Goal: Information Seeking & Learning: Learn about a topic

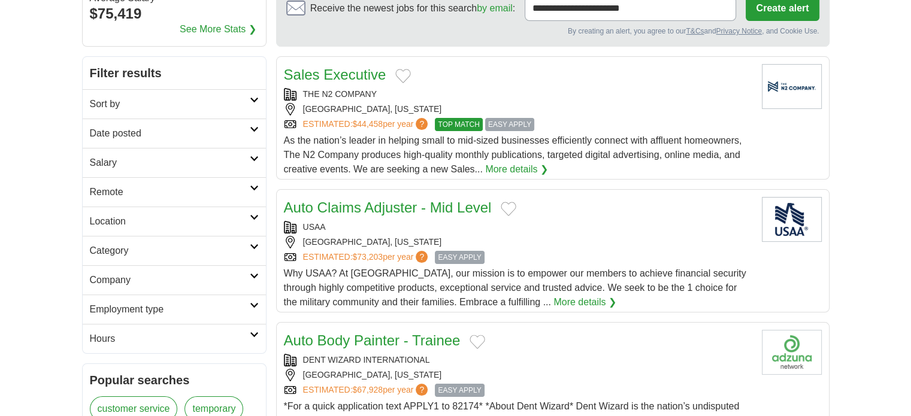
scroll to position [127, 0]
click at [206, 309] on h2 "Employment type" at bounding box center [170, 309] width 160 height 14
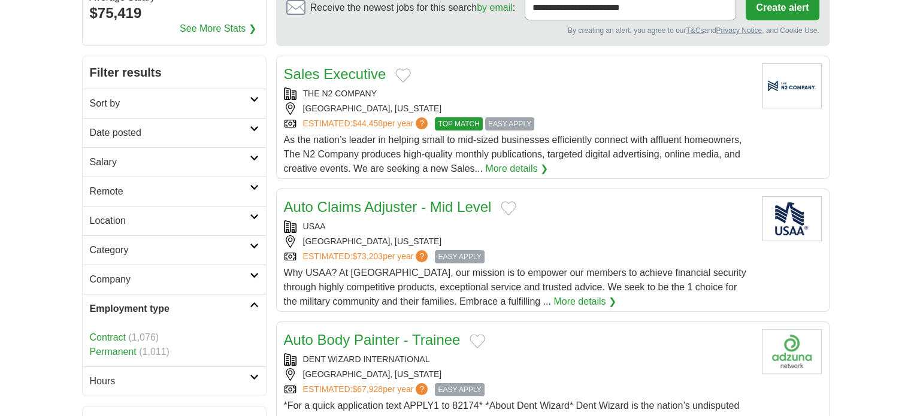
click at [209, 279] on h2 "Company" at bounding box center [170, 280] width 160 height 14
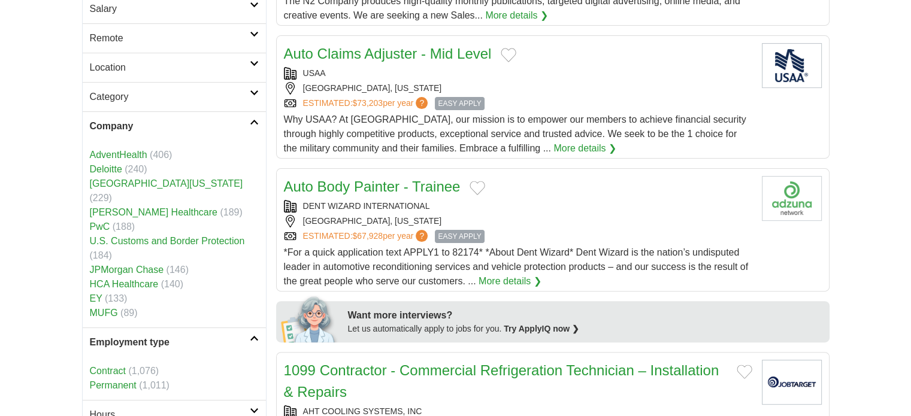
scroll to position [291, 0]
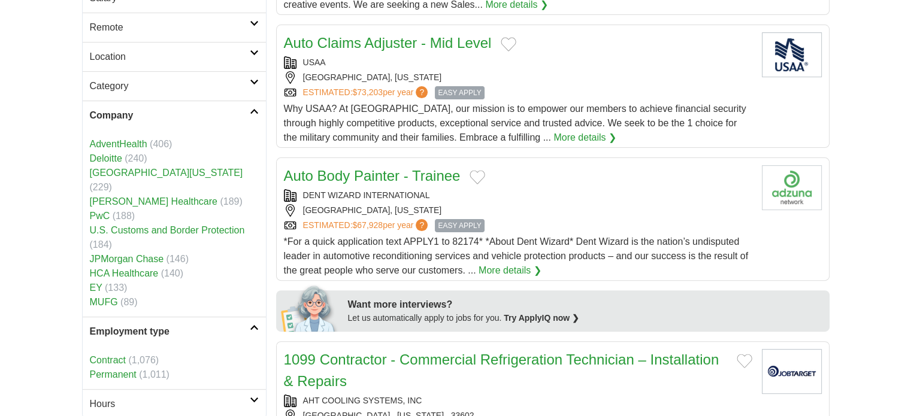
click at [255, 108] on icon at bounding box center [254, 111] width 9 height 6
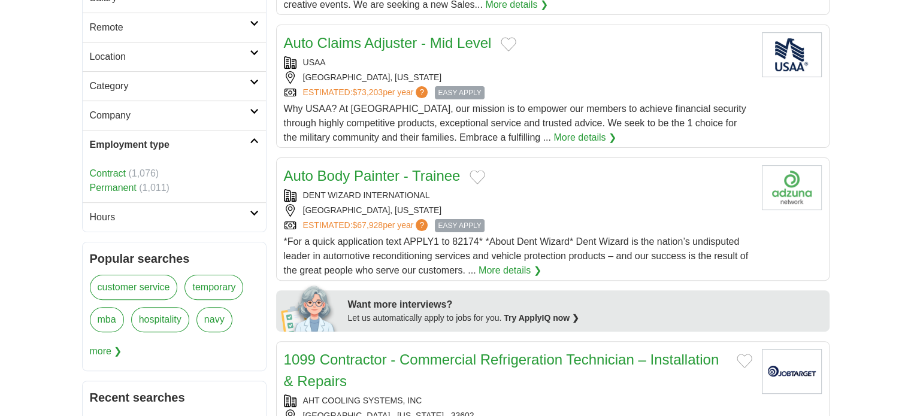
click at [206, 86] on h2 "Category" at bounding box center [170, 86] width 160 height 14
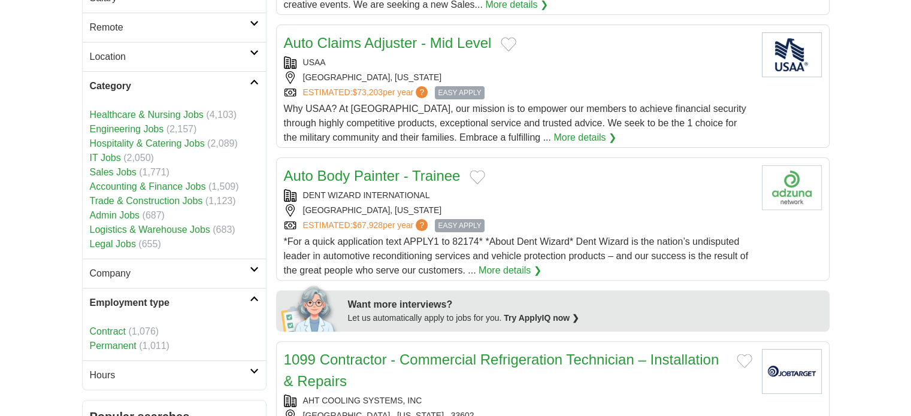
click at [249, 80] on h2 "Category" at bounding box center [170, 86] width 160 height 14
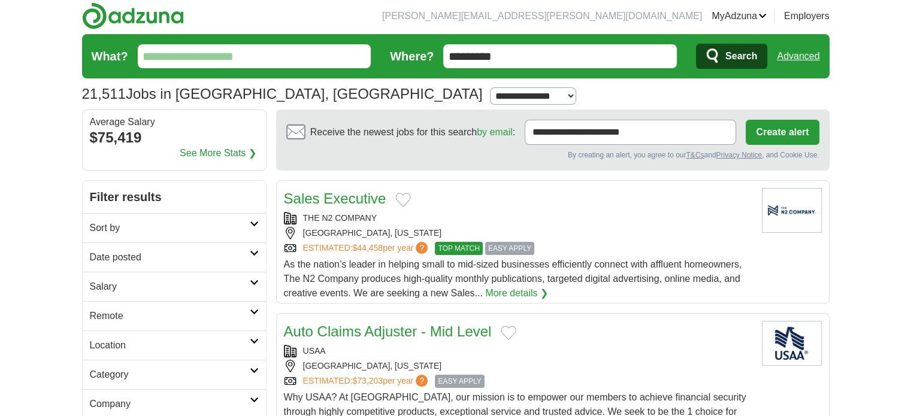
scroll to position [0, 0]
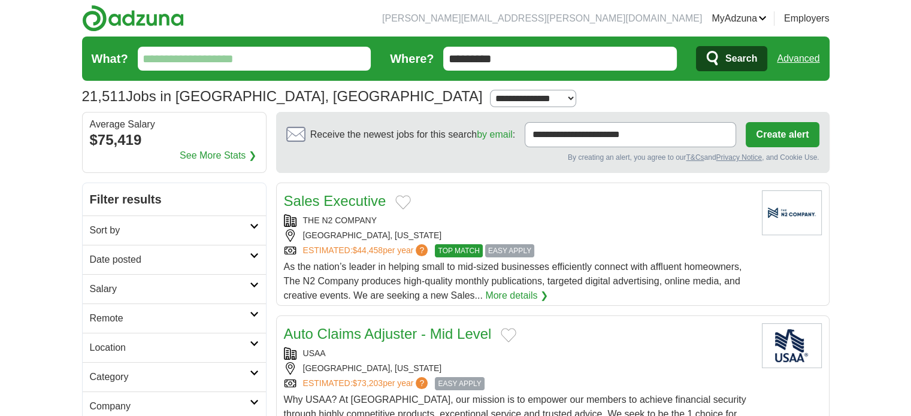
click at [201, 52] on input "What?" at bounding box center [255, 59] width 234 height 24
type input "*****"
click at [696, 46] on button "Search" at bounding box center [731, 58] width 71 height 25
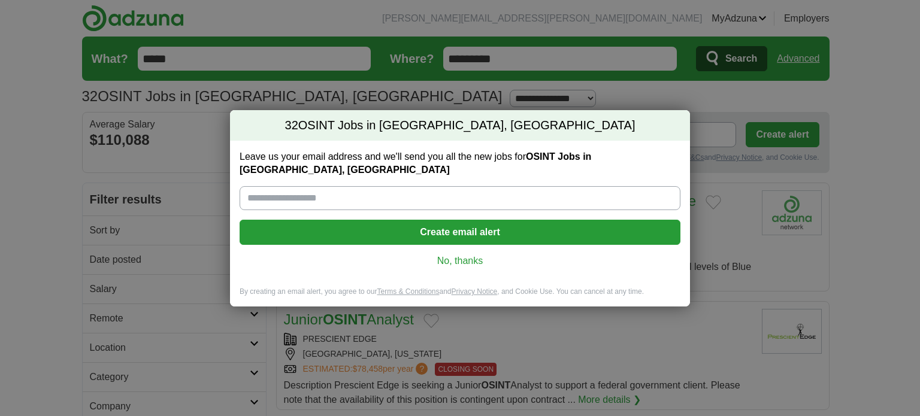
click at [453, 255] on link "No, thanks" at bounding box center [460, 261] width 422 height 13
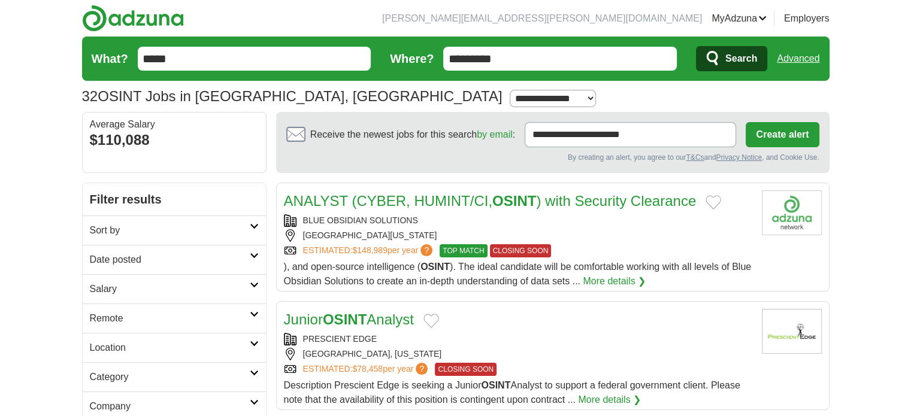
click at [445, 197] on link "ANALYST (CYBER, HUMINT/CI, OSINT ) with Security Clearance" at bounding box center [490, 201] width 413 height 16
click at [371, 316] on link "Junior OSINT Analyst" at bounding box center [349, 320] width 130 height 16
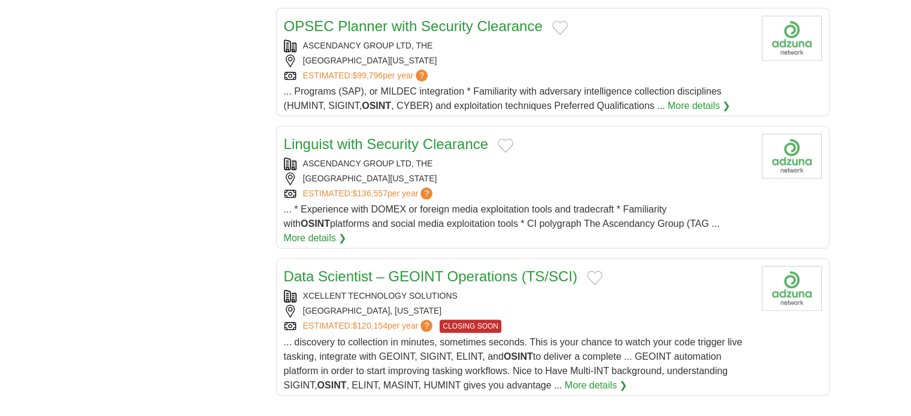
scroll to position [1210, 0]
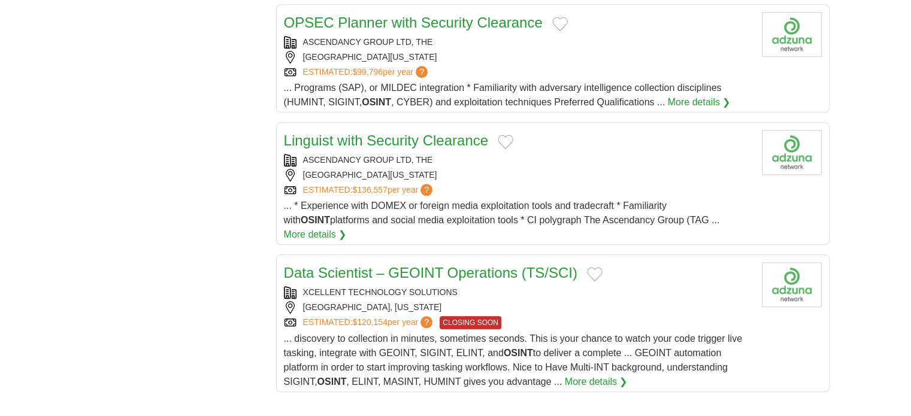
click at [341, 132] on link "Linguist with Security Clearance" at bounding box center [386, 140] width 205 height 16
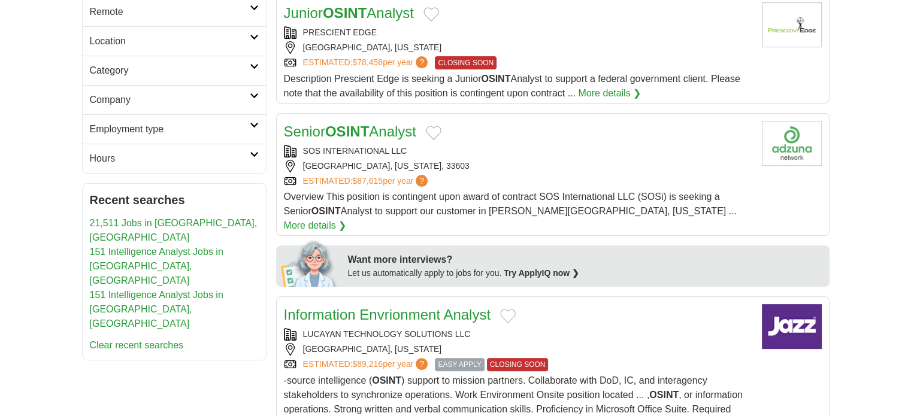
scroll to position [0, 0]
